Goal: Task Accomplishment & Management: Manage account settings

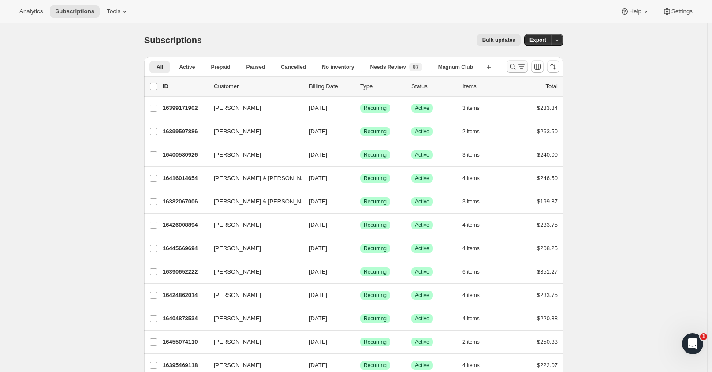
click at [519, 61] on button "Search and filter results" at bounding box center [517, 66] width 21 height 12
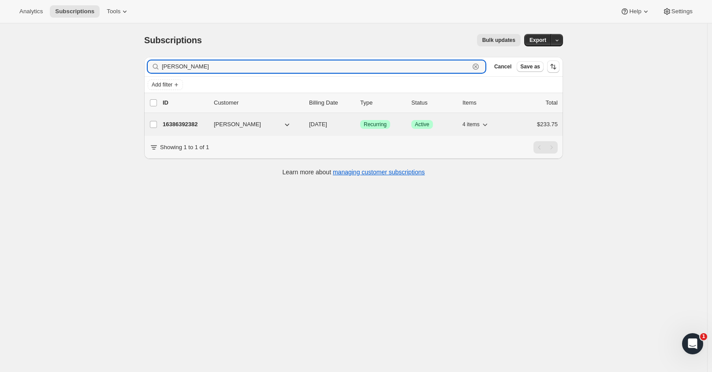
type input "[PERSON_NAME]"
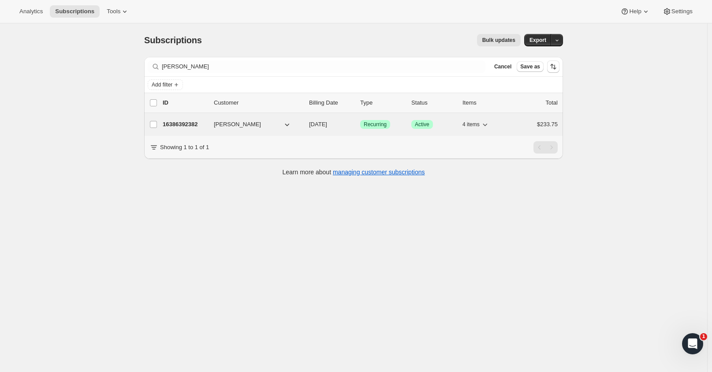
click at [180, 122] on p "16386392382" at bounding box center [185, 124] width 44 height 9
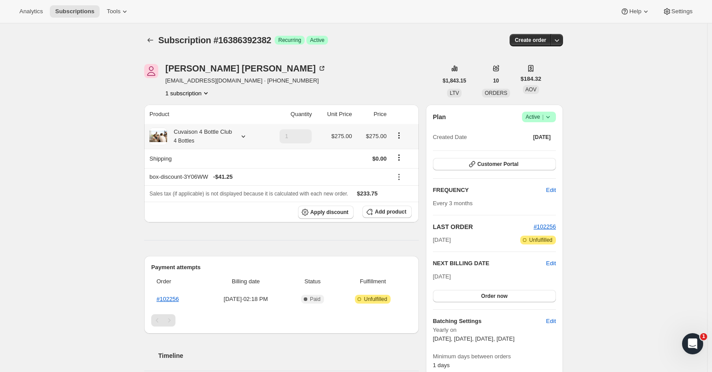
click at [202, 129] on div "Cuvaison 4 Bottle Club 4 Bottles" at bounding box center [199, 136] width 65 height 18
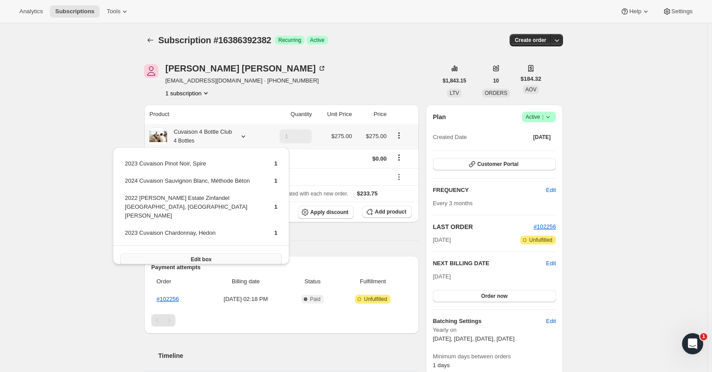
click at [193, 256] on span "Edit box" at bounding box center [201, 259] width 21 height 7
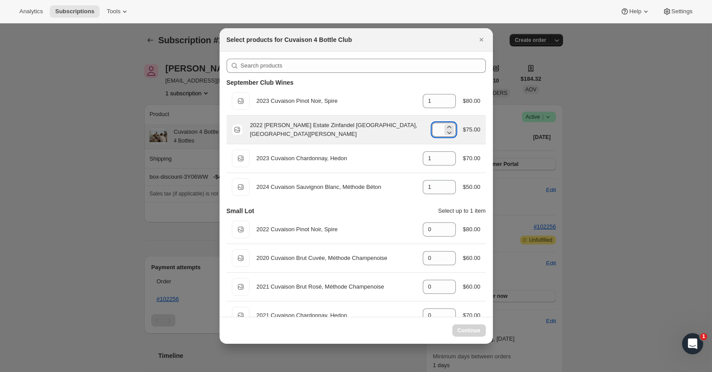
click at [437, 131] on input "1" at bounding box center [437, 130] width 11 height 14
click at [445, 130] on icon ":re7:" at bounding box center [449, 132] width 9 height 9
type input "1"
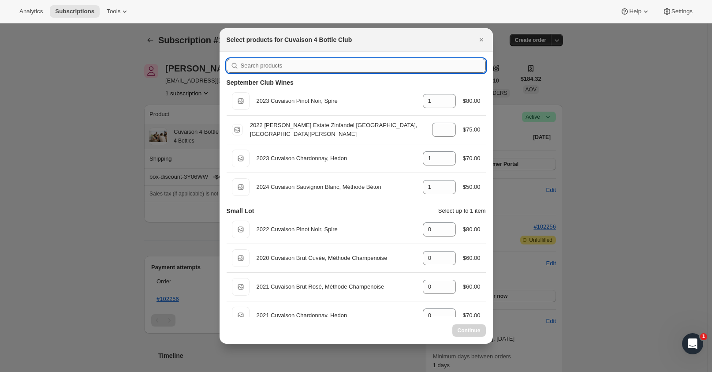
click at [291, 65] on input ":re7:" at bounding box center [363, 66] width 245 height 14
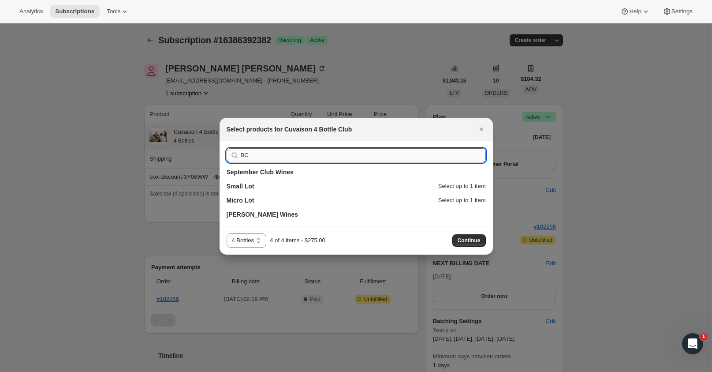
type input "B"
type input "2019"
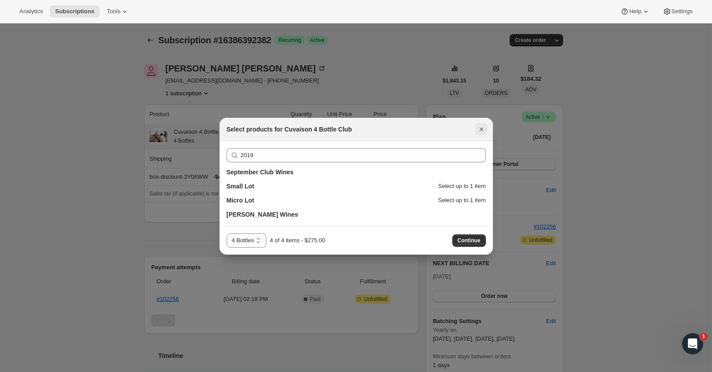
click at [483, 125] on icon "Close" at bounding box center [481, 129] width 9 height 9
